Goal: Task Accomplishment & Management: Manage account settings

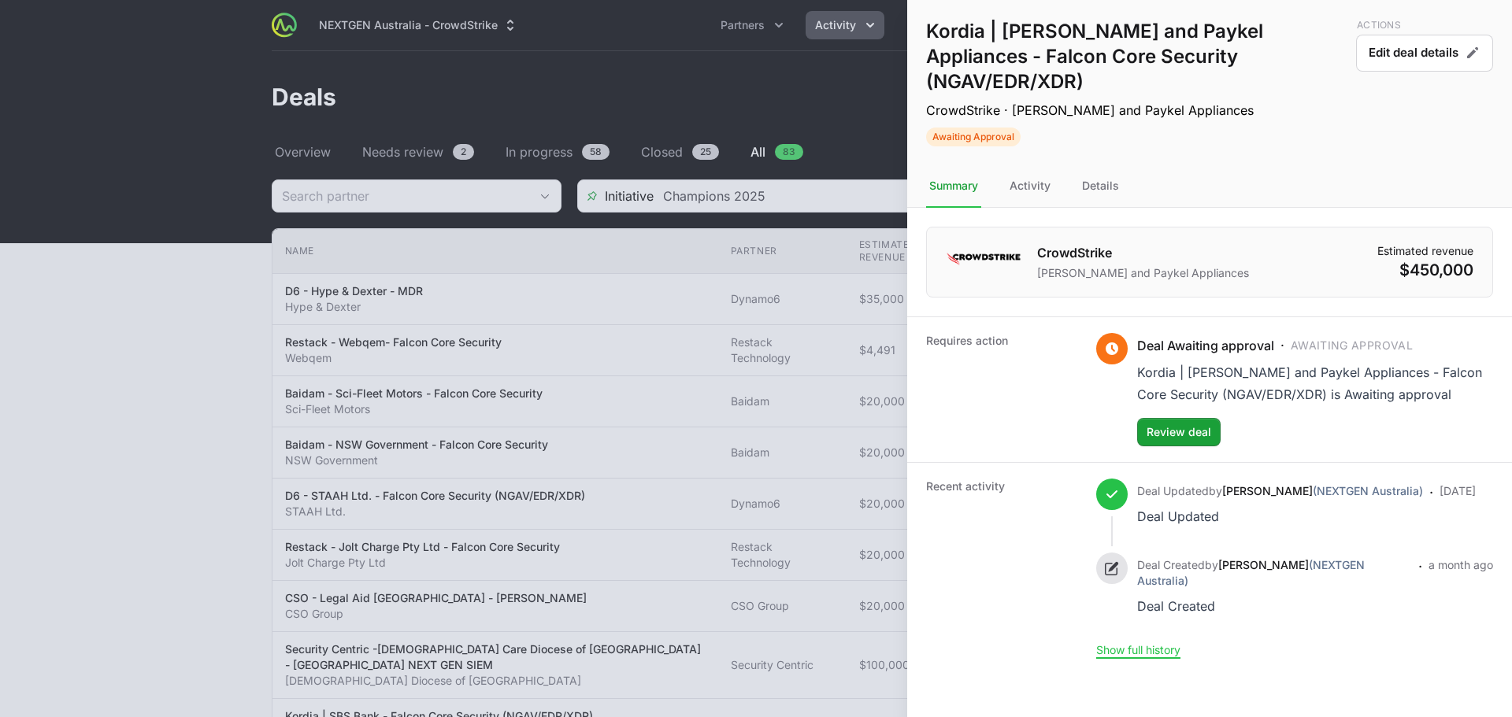
click at [811, 122] on div at bounding box center [756, 358] width 1512 height 717
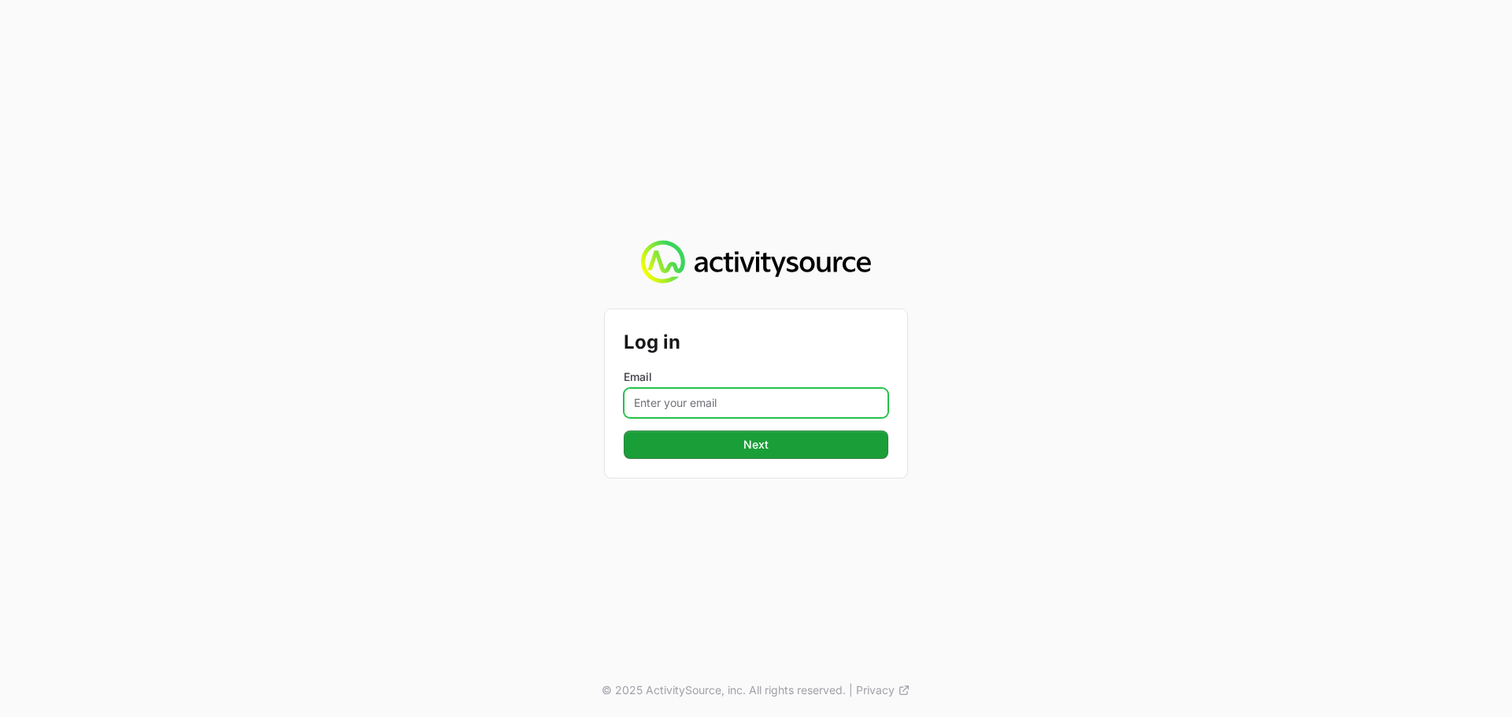
click at [664, 409] on input "Email" at bounding box center [756, 403] width 265 height 30
type input "[PERSON_NAME][EMAIL_ADDRESS][DOMAIN_NAME]"
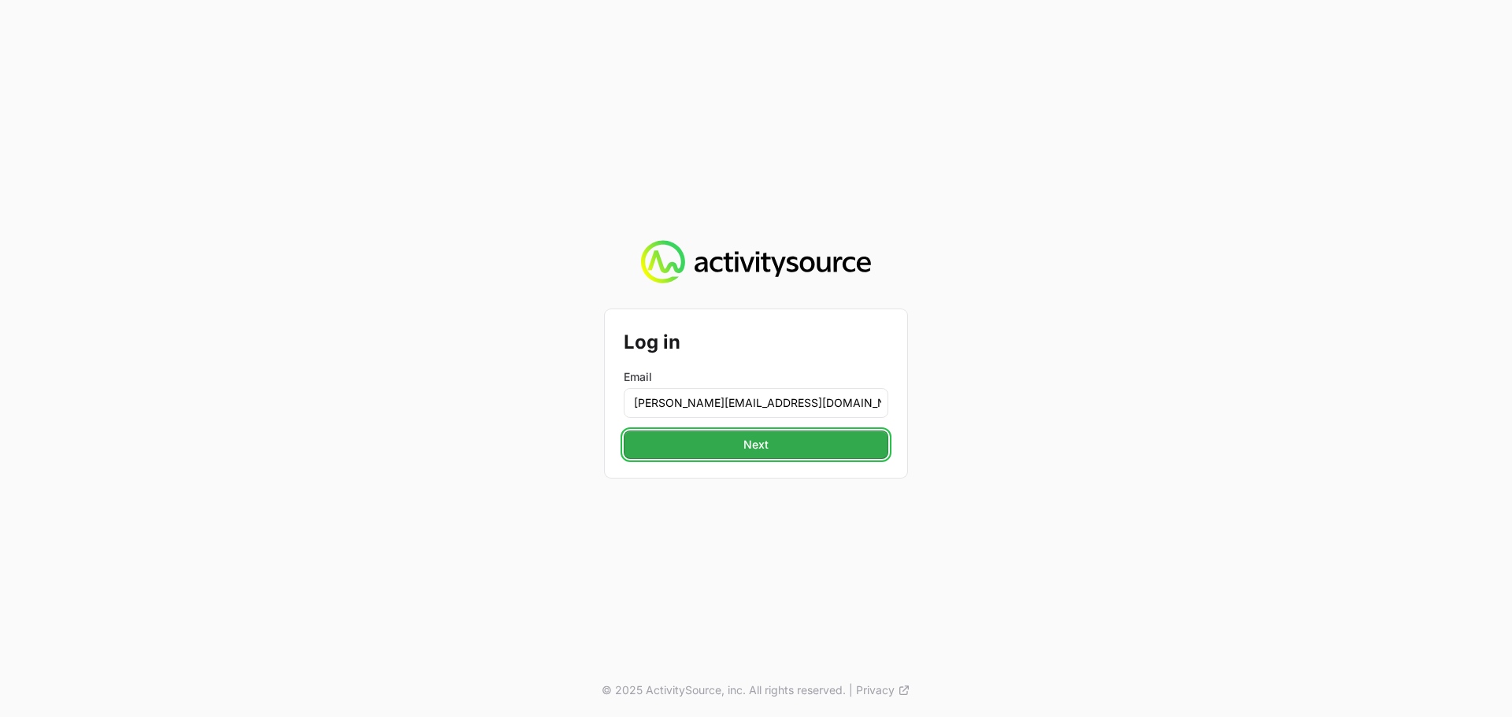
click at [747, 447] on span "Next" at bounding box center [755, 444] width 25 height 19
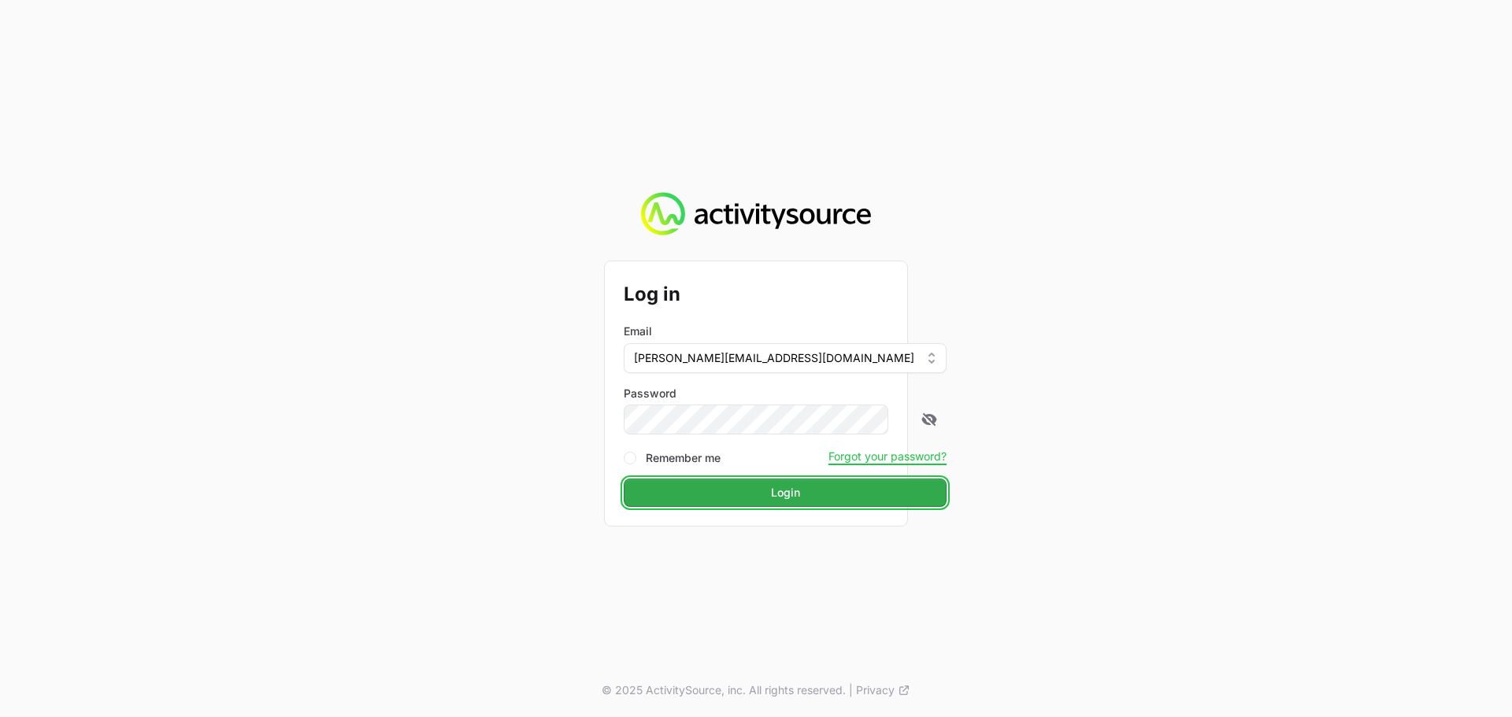
click at [771, 501] on span "Login" at bounding box center [785, 492] width 29 height 19
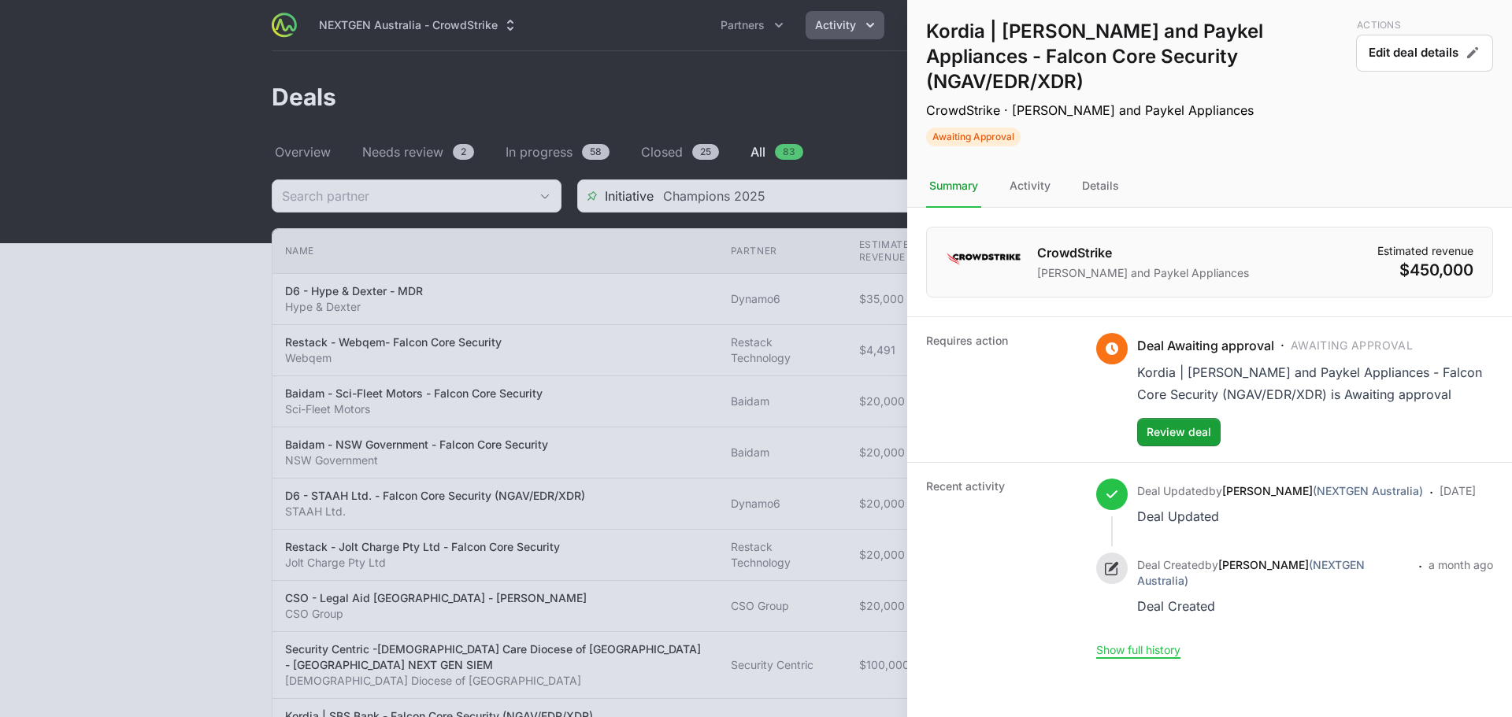
click at [779, 354] on div at bounding box center [756, 358] width 1512 height 717
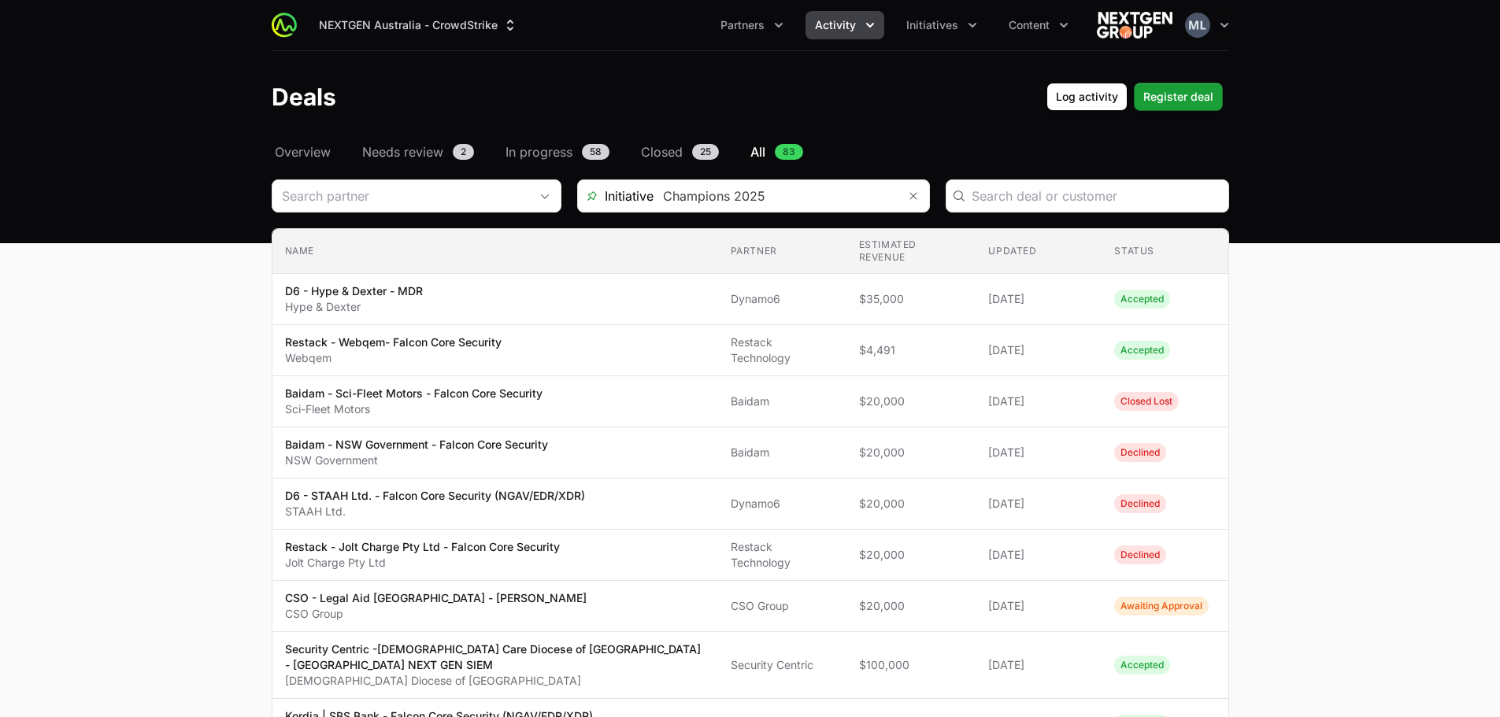
drag, startPoint x: 789, startPoint y: 349, endPoint x: 1367, endPoint y: 332, distance: 578.3
